Goal: Task Accomplishment & Management: Use online tool/utility

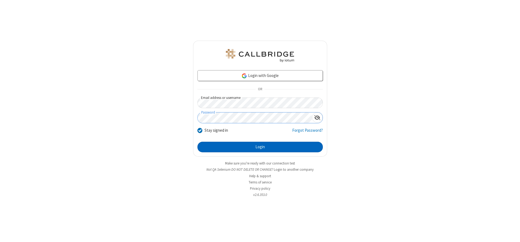
click at [260, 147] on button "Login" at bounding box center [259, 147] width 125 height 11
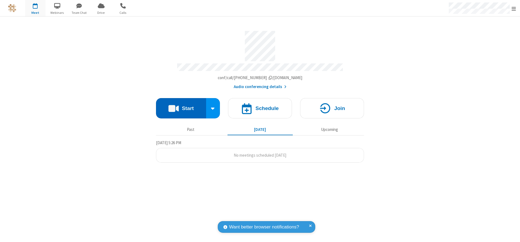
click at [181, 106] on button "Start" at bounding box center [181, 108] width 50 height 20
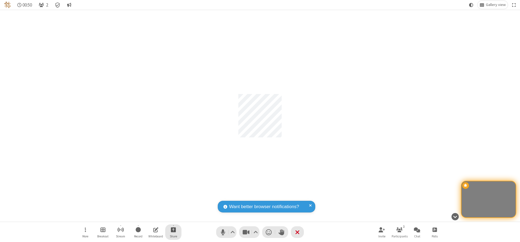
click at [173, 229] on span "Start sharing" at bounding box center [173, 229] width 5 height 7
click at [151, 216] on span "Share my screen" at bounding box center [151, 216] width 6 height 5
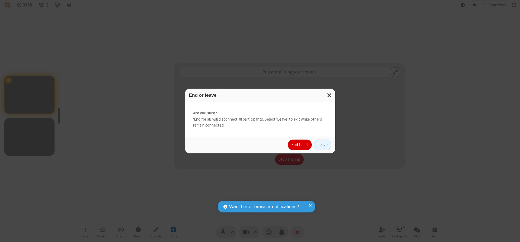
click at [300, 145] on button "End for all" at bounding box center [300, 144] width 24 height 11
